Goal: Task Accomplishment & Management: Use online tool/utility

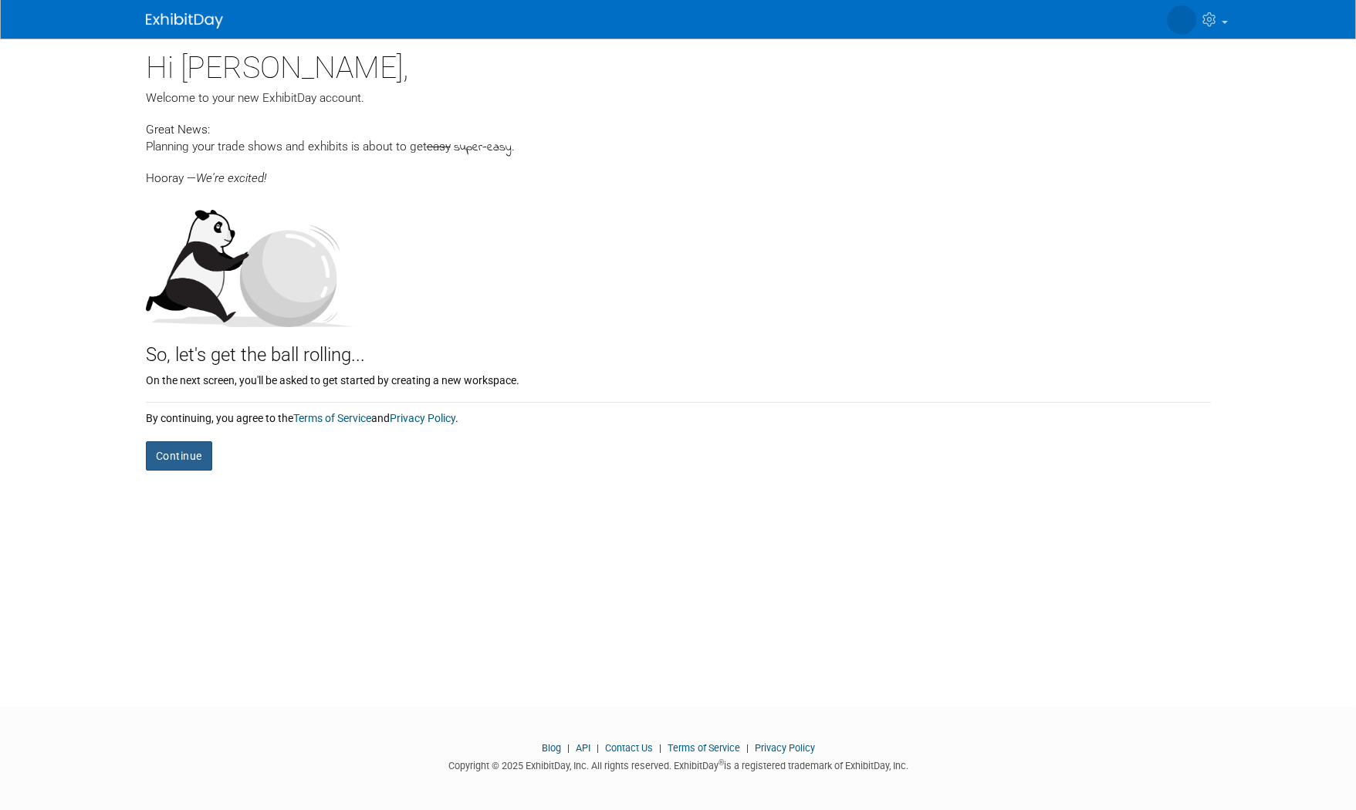
click at [176, 460] on button "Continue" at bounding box center [179, 455] width 66 height 29
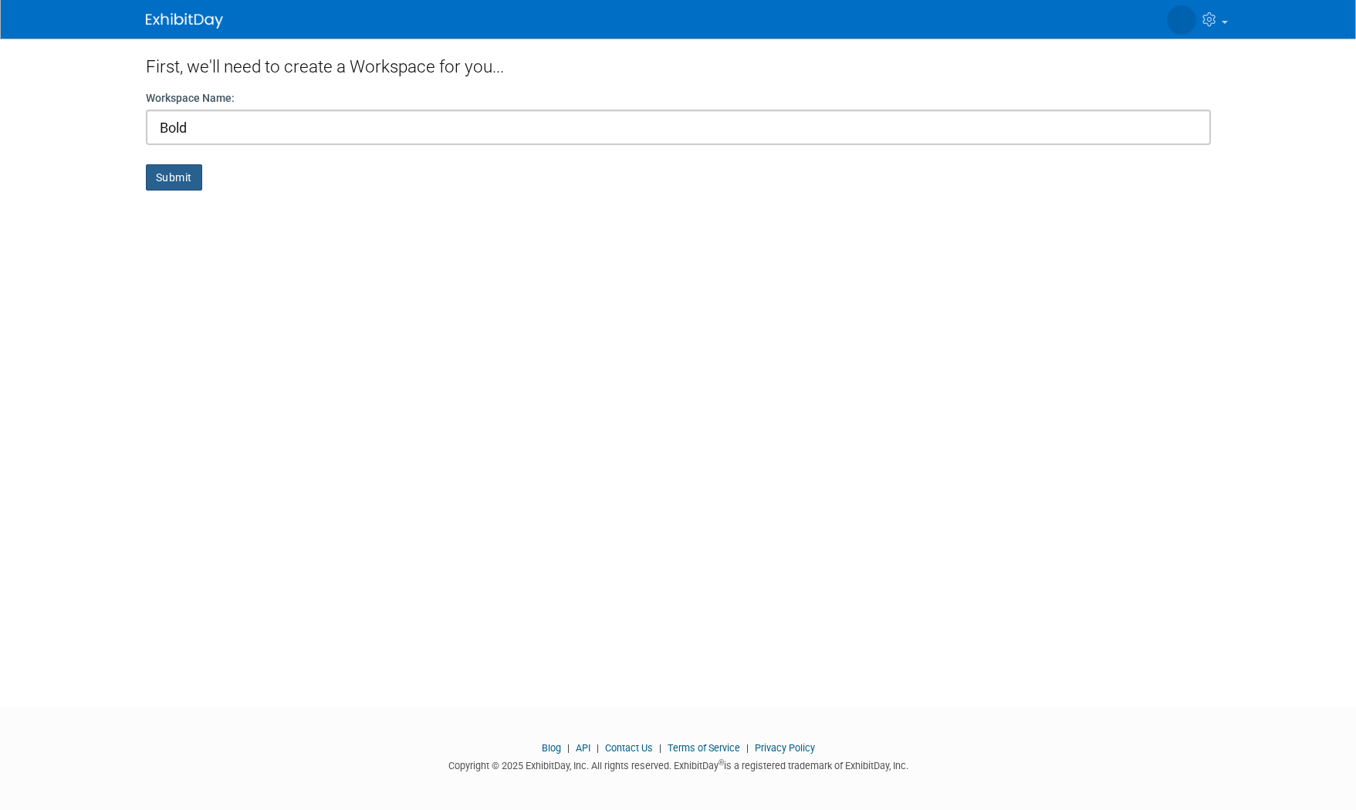
type input "Bold"
click at [179, 180] on button "Submit" at bounding box center [174, 177] width 56 height 26
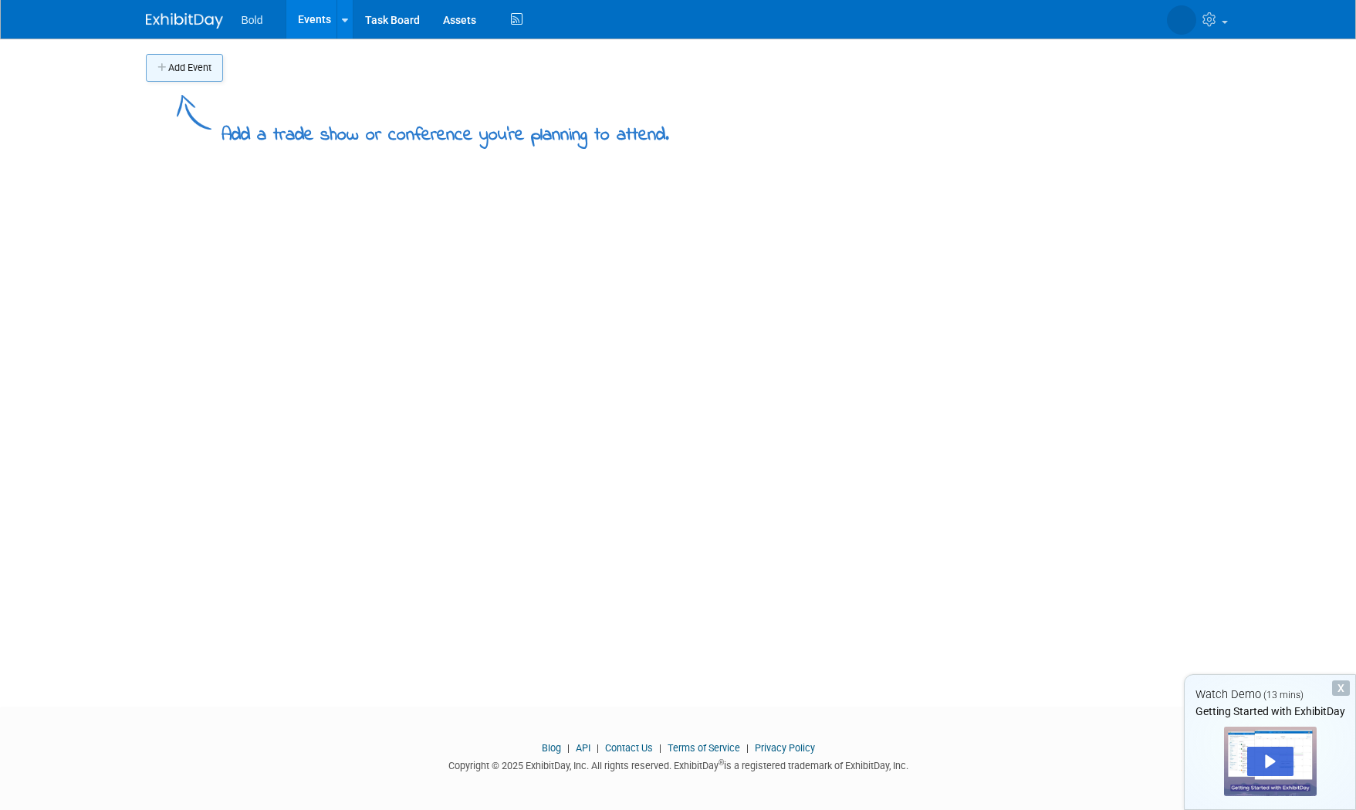
click at [182, 65] on button "Add Event" at bounding box center [184, 68] width 77 height 28
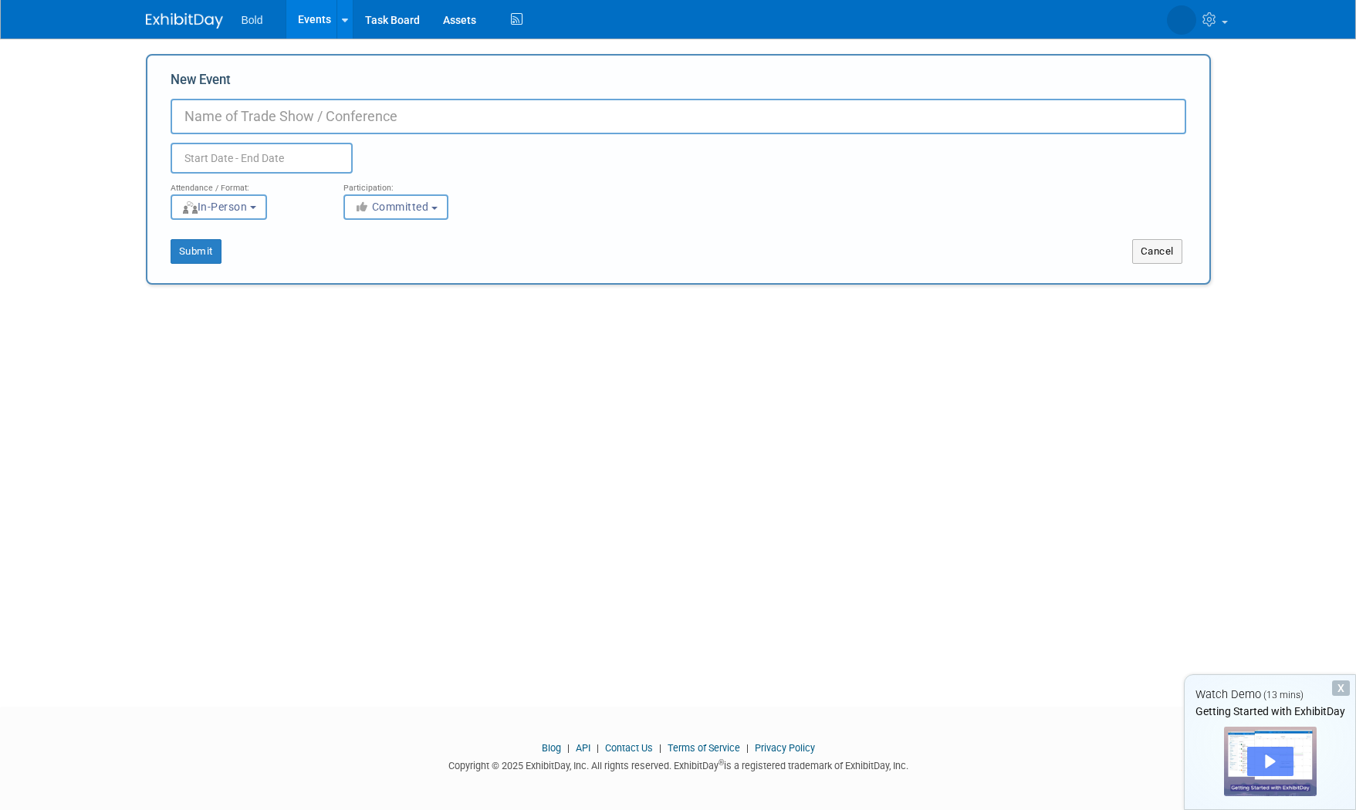
click at [1273, 759] on div "Play" at bounding box center [1270, 761] width 46 height 29
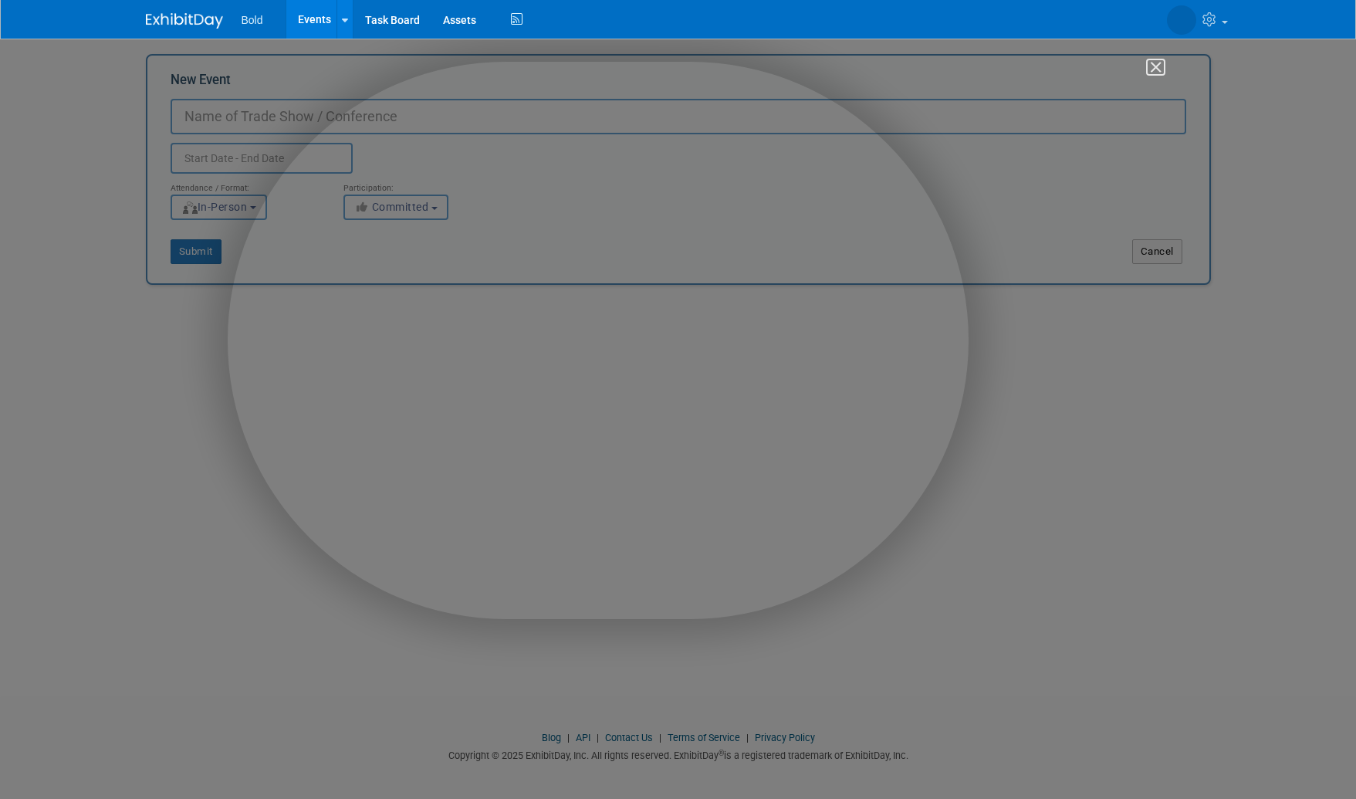
click at [1149, 66] on img "Close" at bounding box center [1149, 74] width 26 height 26
